Goal: Book appointment/travel/reservation

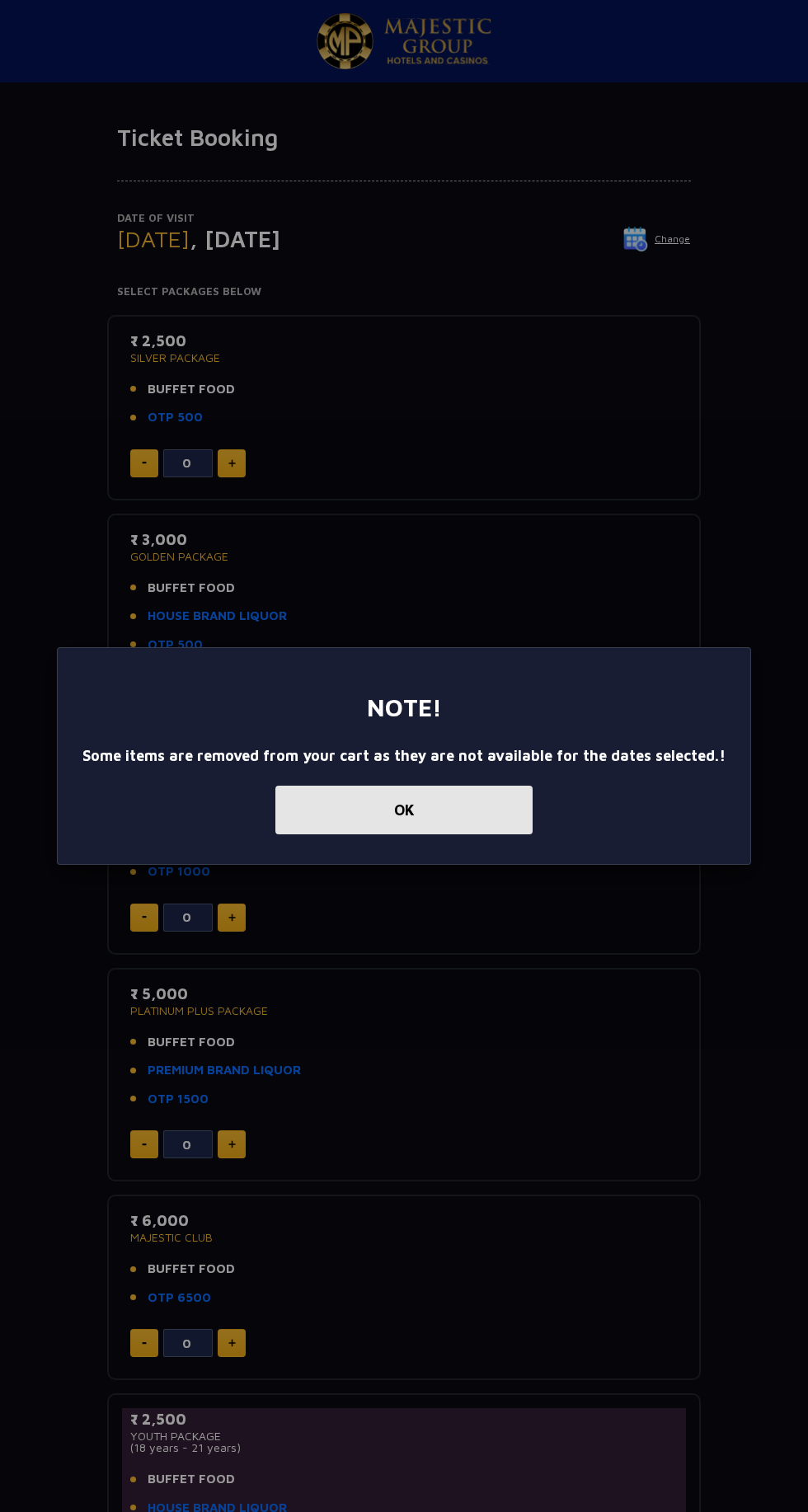
click at [426, 799] on button "OK" at bounding box center [404, 810] width 257 height 49
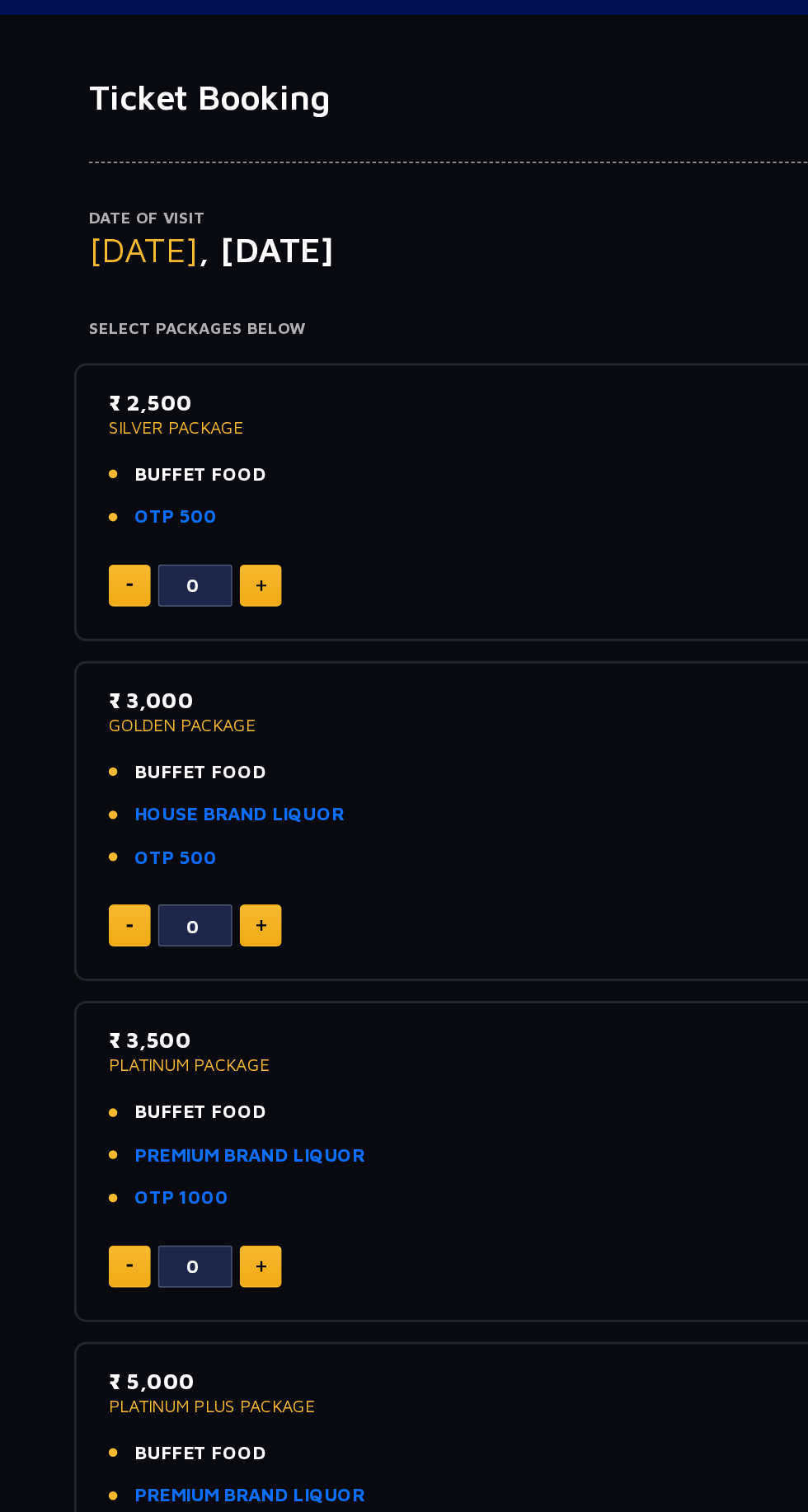
click at [342, 389] on li "BUFFET FOOD" at bounding box center [404, 389] width 548 height 19
click at [168, 345] on p "₹ 2,500" at bounding box center [404, 340] width 548 height 23
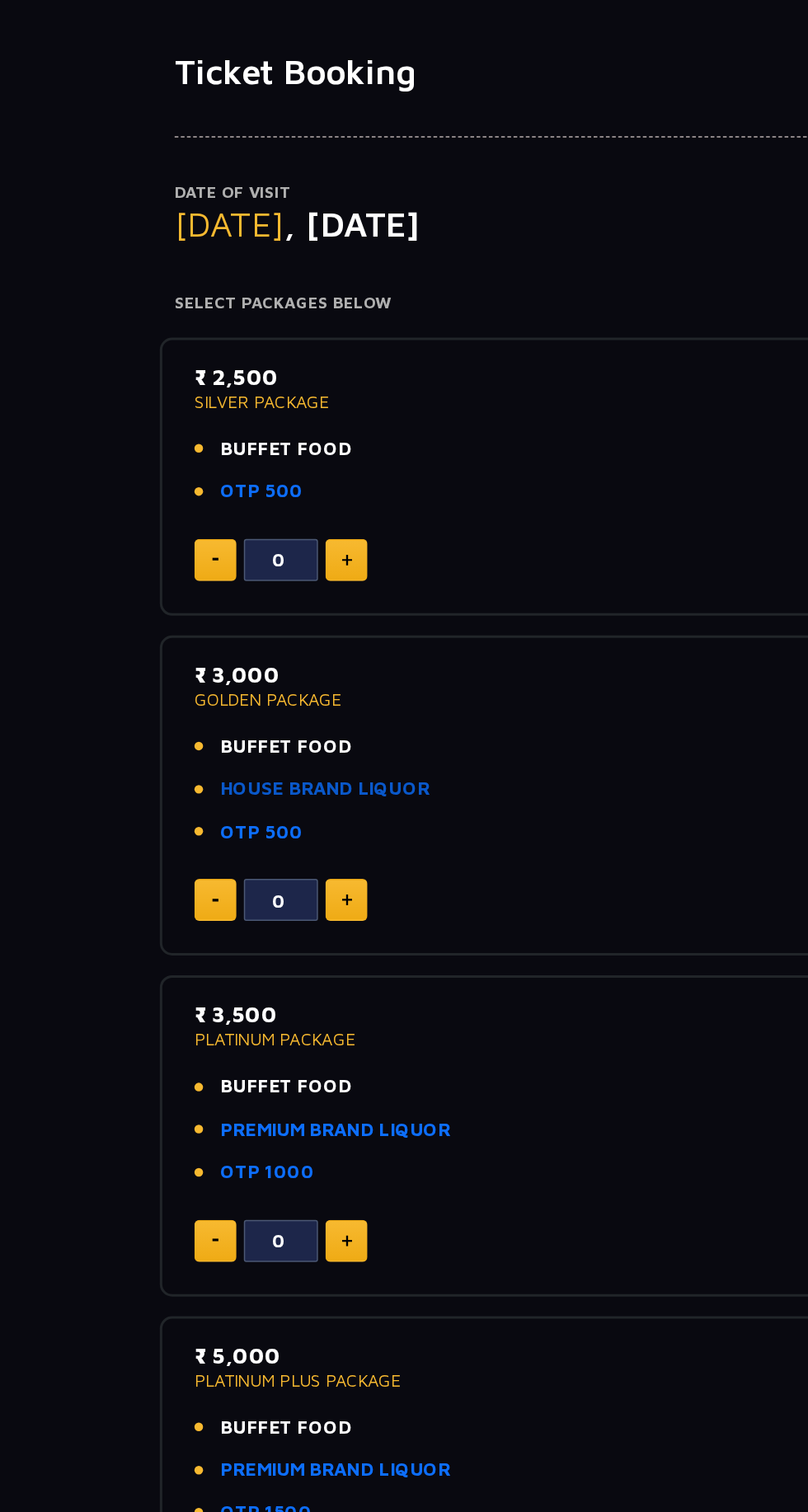
click at [257, 616] on link "HOUSE BRAND LIQUOR" at bounding box center [217, 615] width 139 height 19
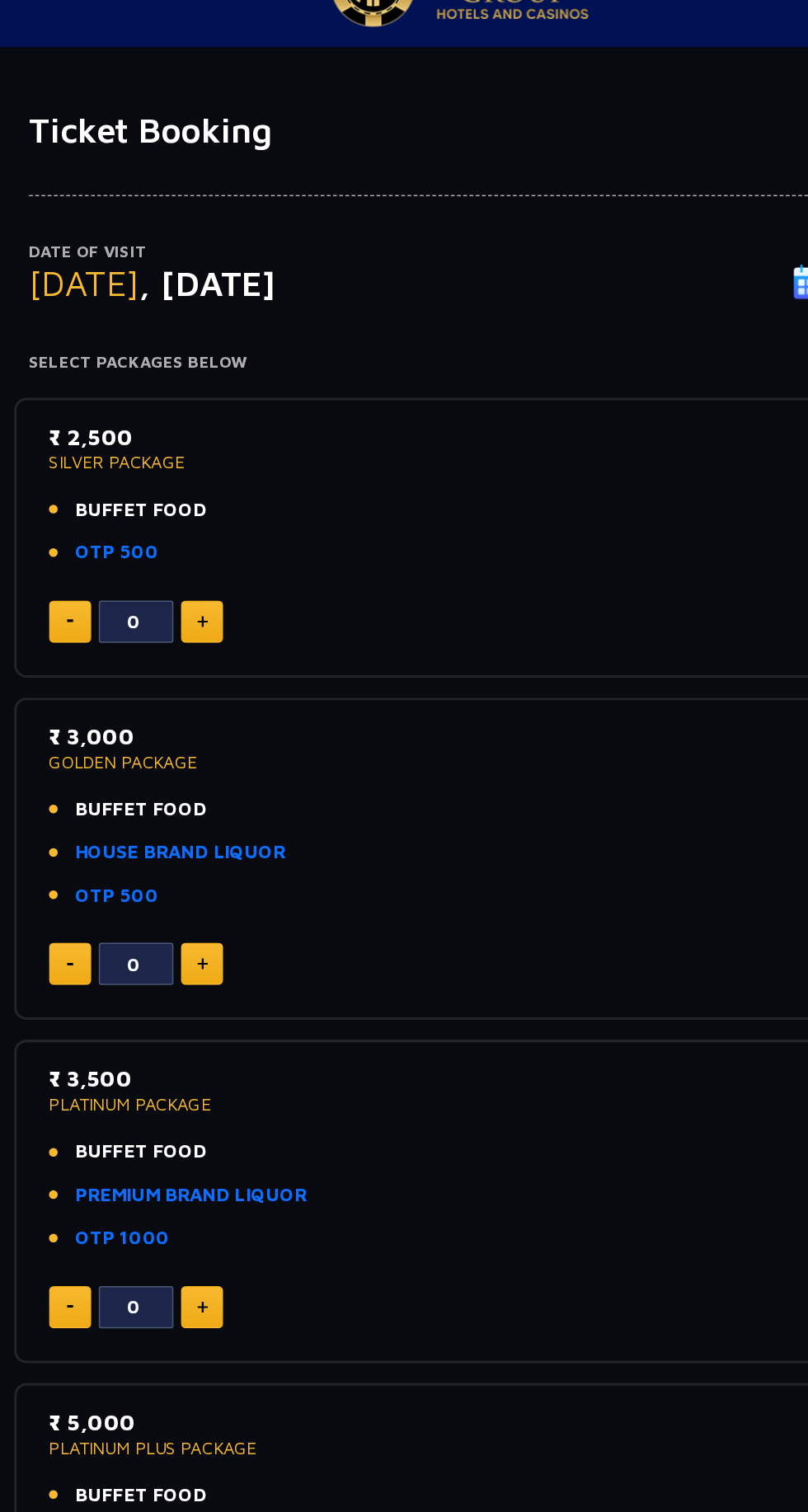
click at [183, 240] on span "[DATE]" at bounding box center [153, 238] width 73 height 27
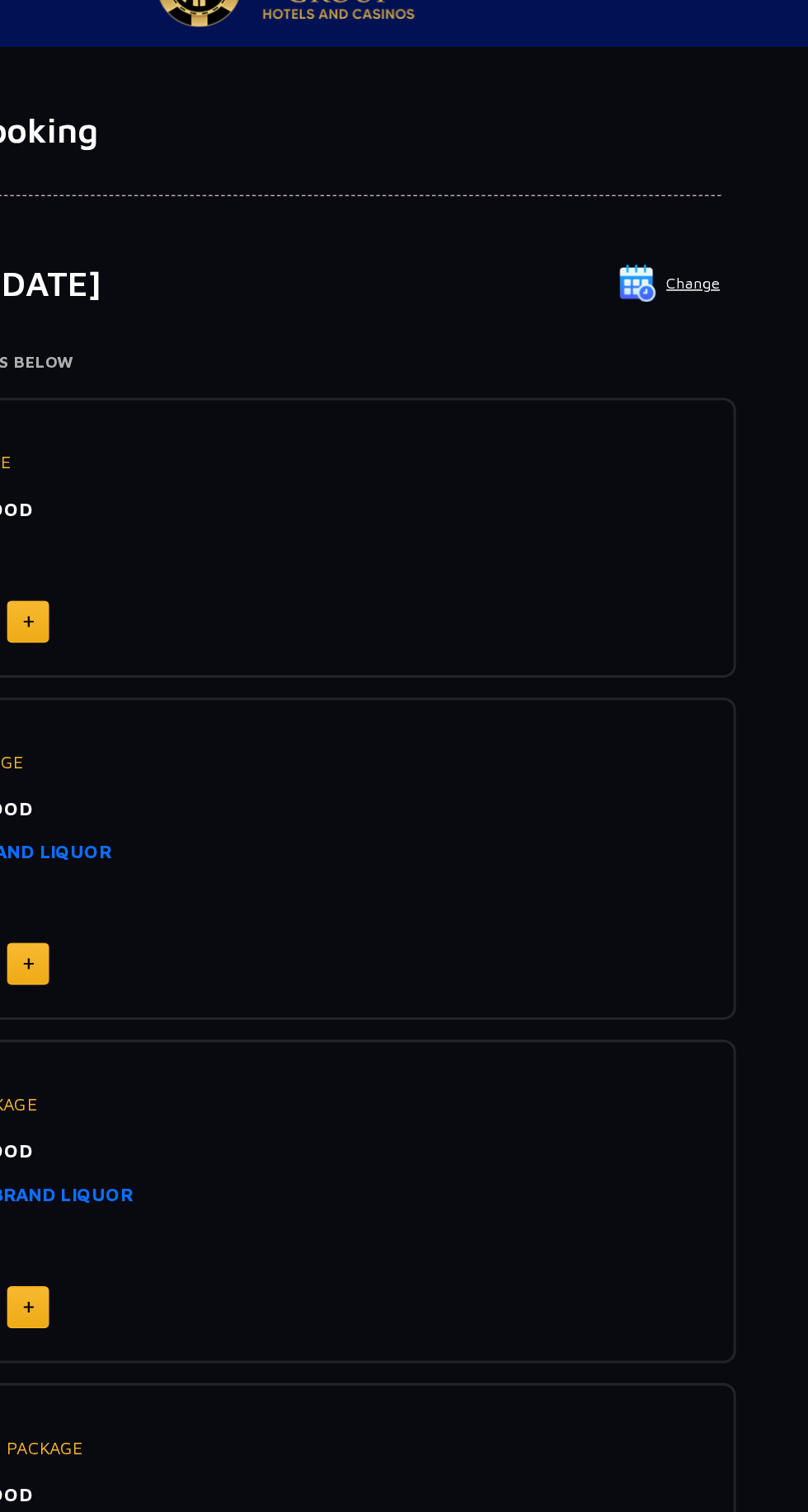
click at [648, 237] on img at bounding box center [635, 238] width 25 height 25
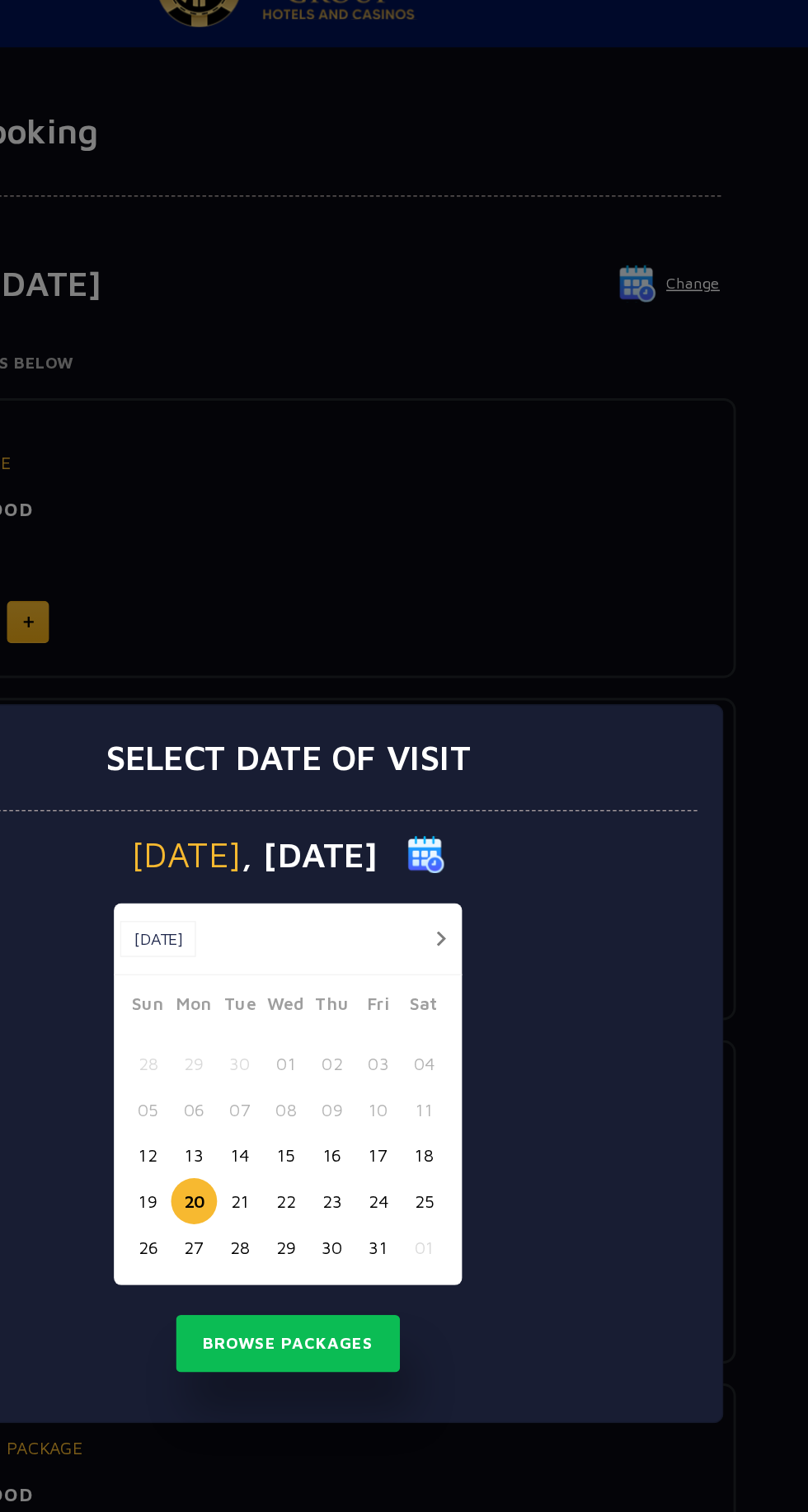
click at [460, 842] on button "24" at bounding box center [463, 847] width 30 height 30
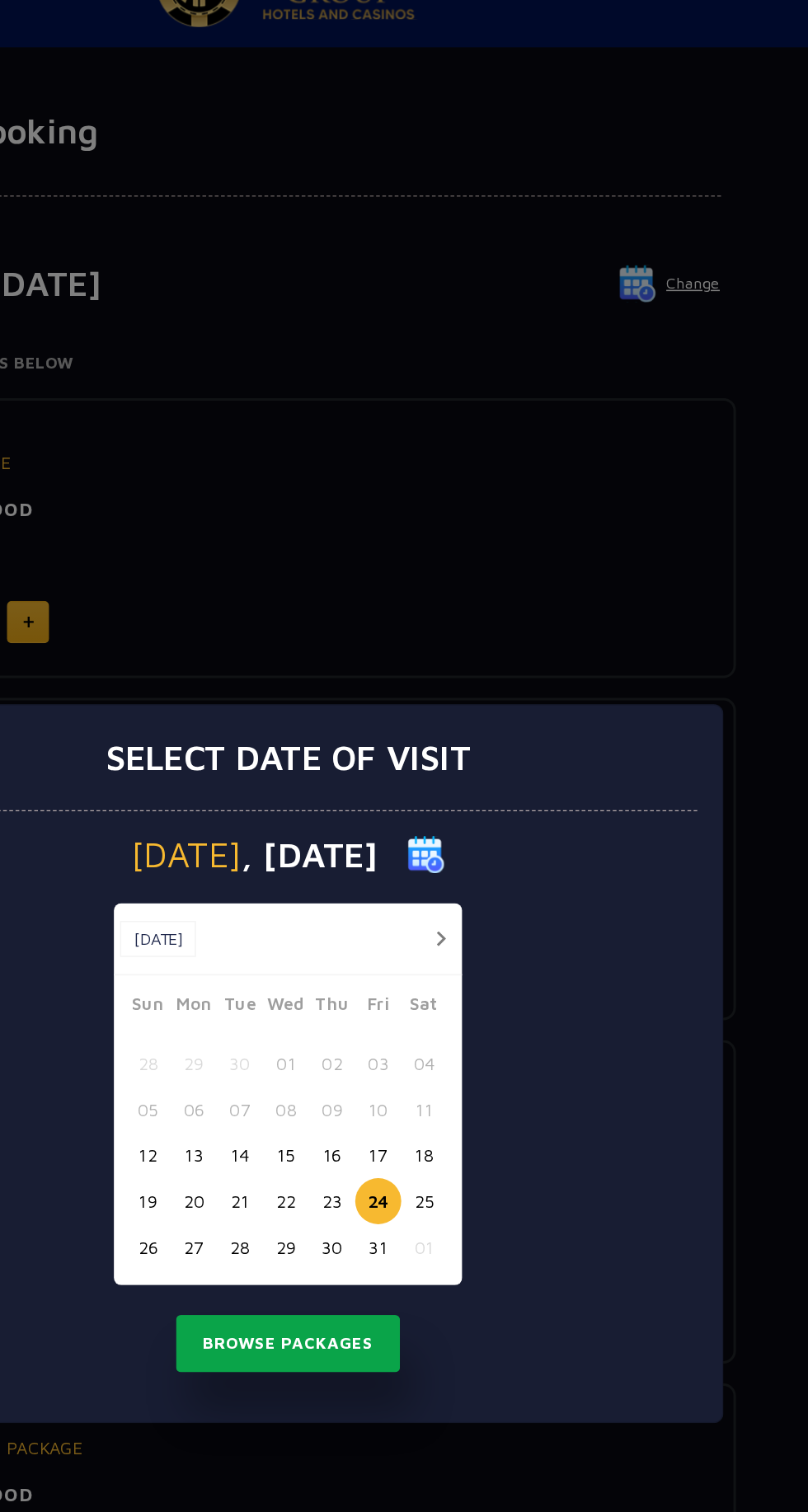
click at [374, 945] on button "Browse Packages" at bounding box center [404, 941] width 148 height 38
